Goal: Task Accomplishment & Management: Manage account settings

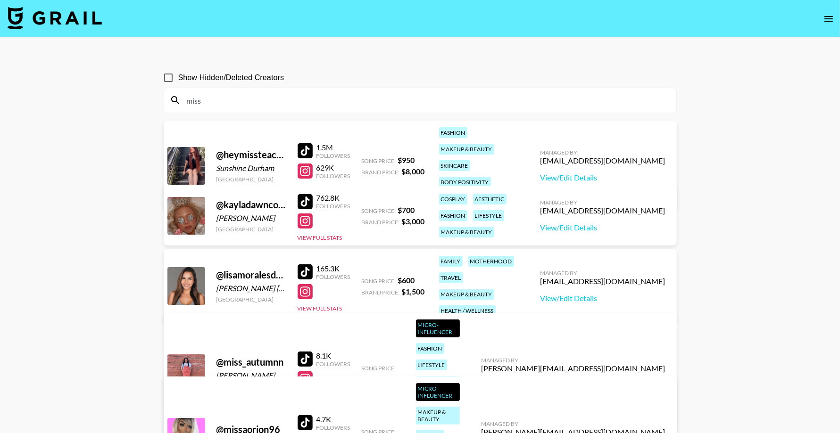
click at [247, 96] on input "miss" at bounding box center [425, 100] width 489 height 15
paste input "prettygirl"
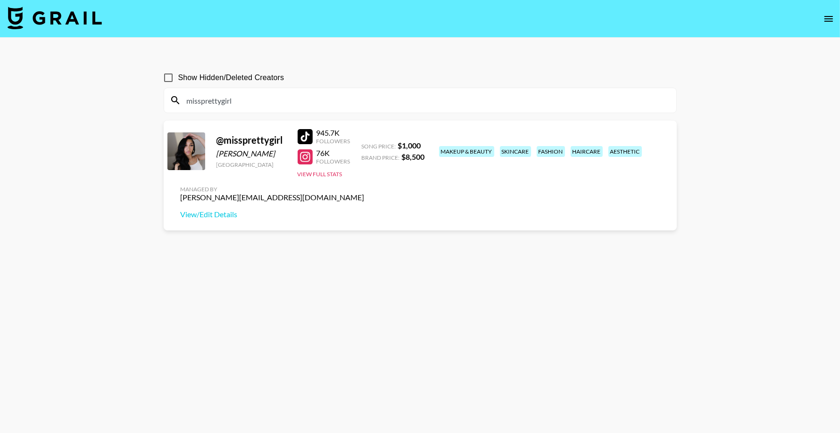
type input "missprettygirl"
click at [823, 21] on icon "open drawer" at bounding box center [828, 18] width 11 height 11
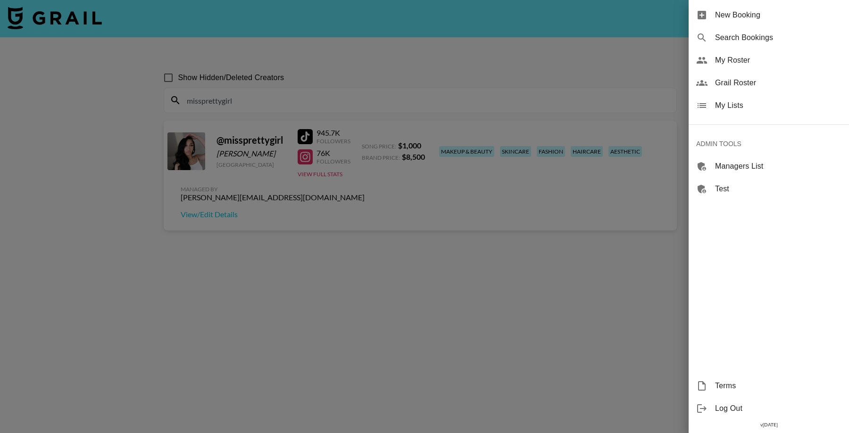
click at [755, 108] on span "My Lists" at bounding box center [778, 105] width 126 height 11
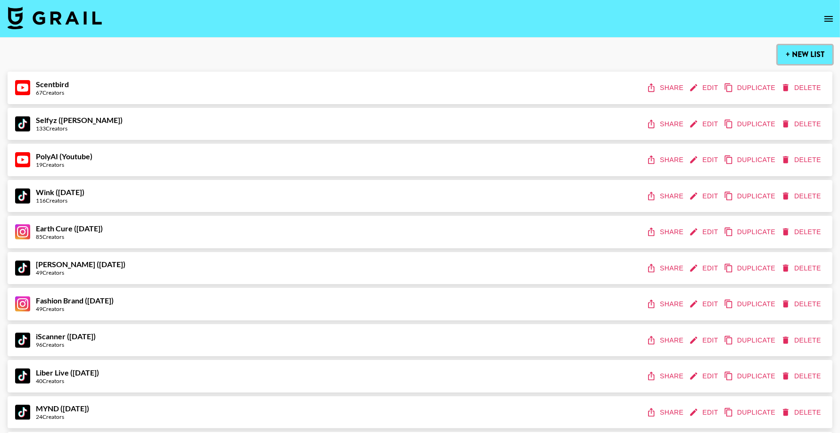
click at [800, 57] on button "+ New List" at bounding box center [804, 54] width 55 height 19
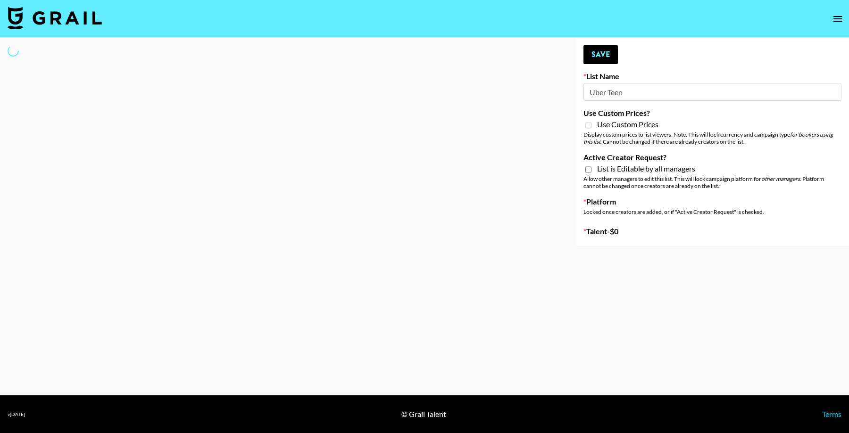
type input "Uber Teens"
select select "Song"
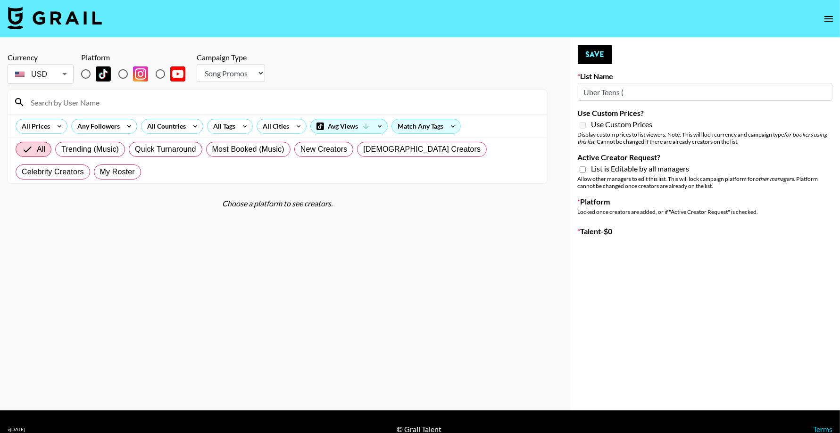
type input "New List"
radio input "true"
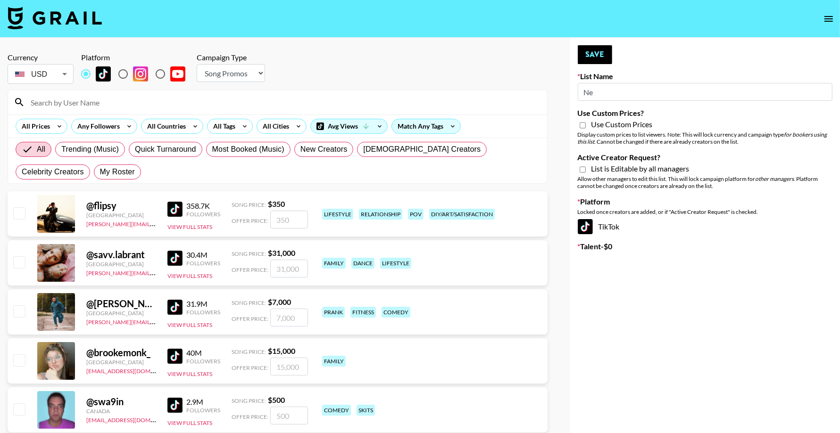
type input "N"
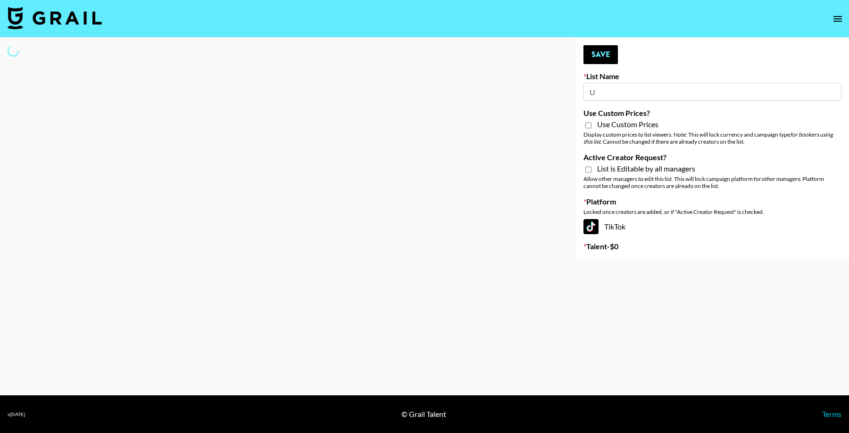
type input "Ub"
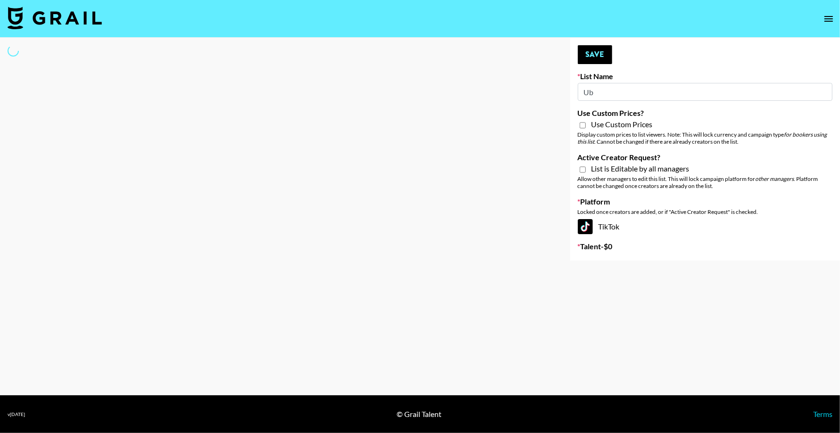
select select "Song"
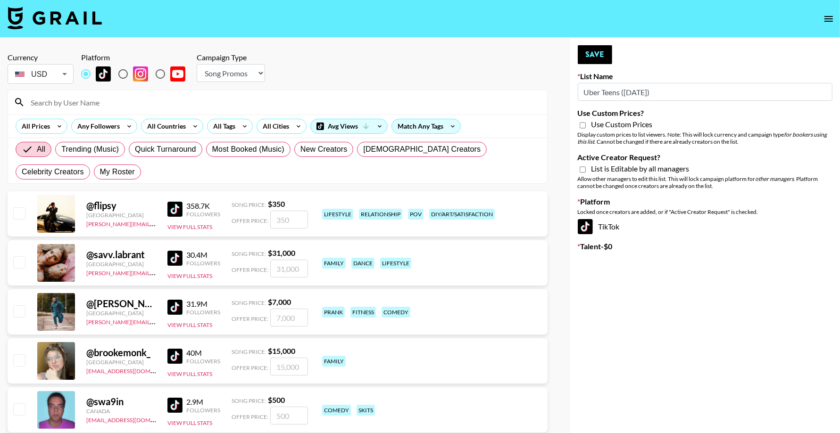
type input "Uber Teens ([DATE])"
click at [234, 76] on select "Choose Type... Song Promos Brand Promos" at bounding box center [231, 73] width 68 height 18
select select "Brand"
click at [585, 123] on input "Use Custom Prices?" at bounding box center [582, 125] width 6 height 8
checkbox input "true"
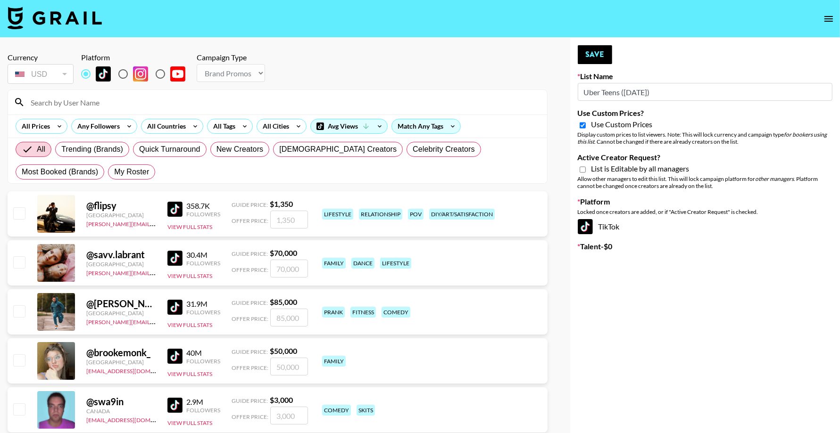
drag, startPoint x: 580, startPoint y: 172, endPoint x: 578, endPoint y: 181, distance: 9.3
click at [580, 172] on input "Active Creator Request?" at bounding box center [582, 169] width 6 height 8
checkbox input "true"
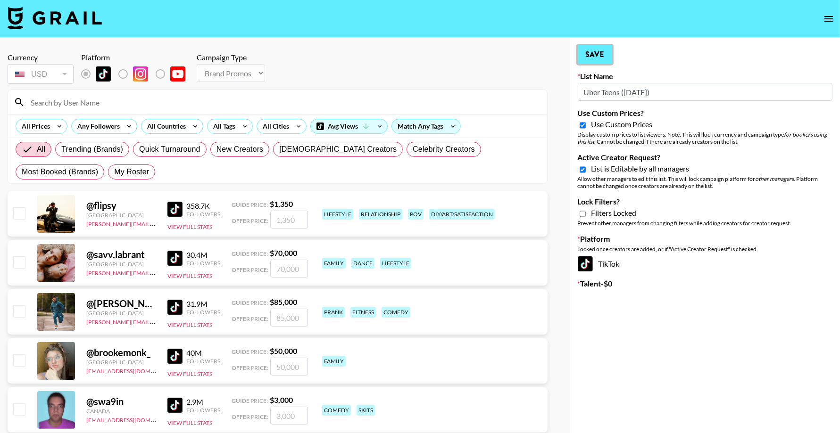
click at [594, 57] on button "Save" at bounding box center [595, 54] width 34 height 19
